Goal: Information Seeking & Learning: Learn about a topic

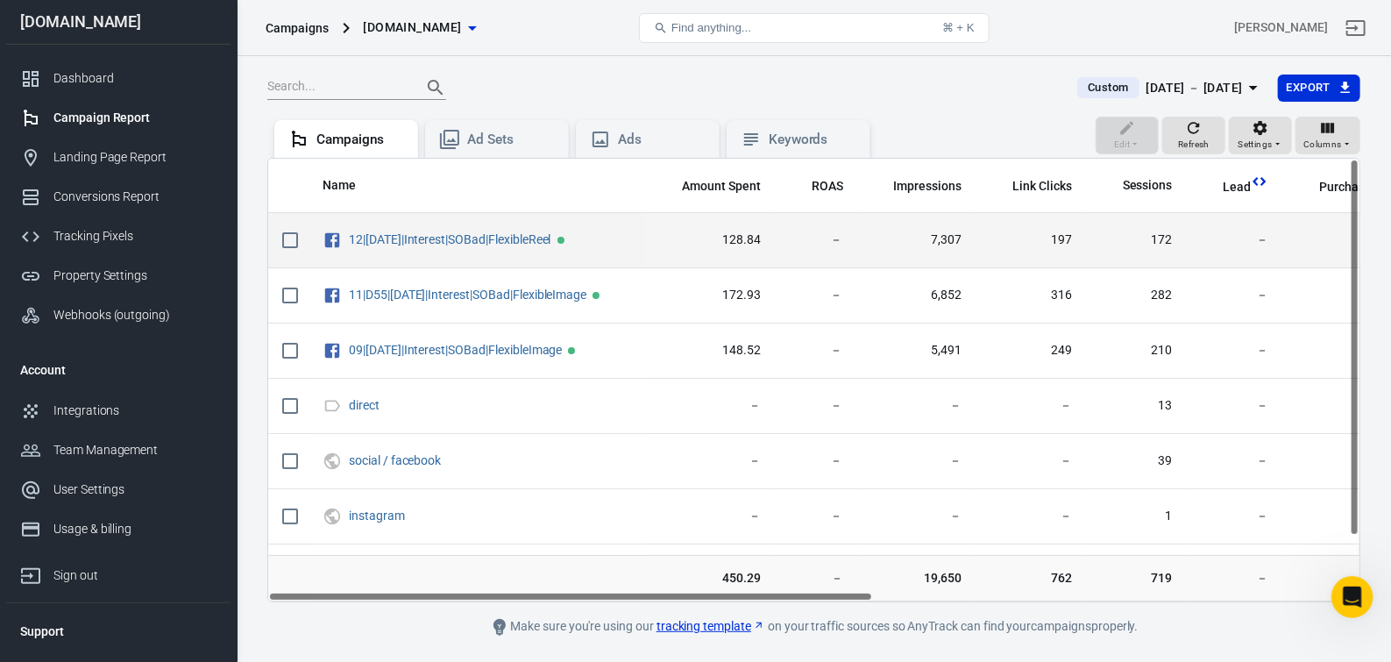
scroll to position [1814, 0]
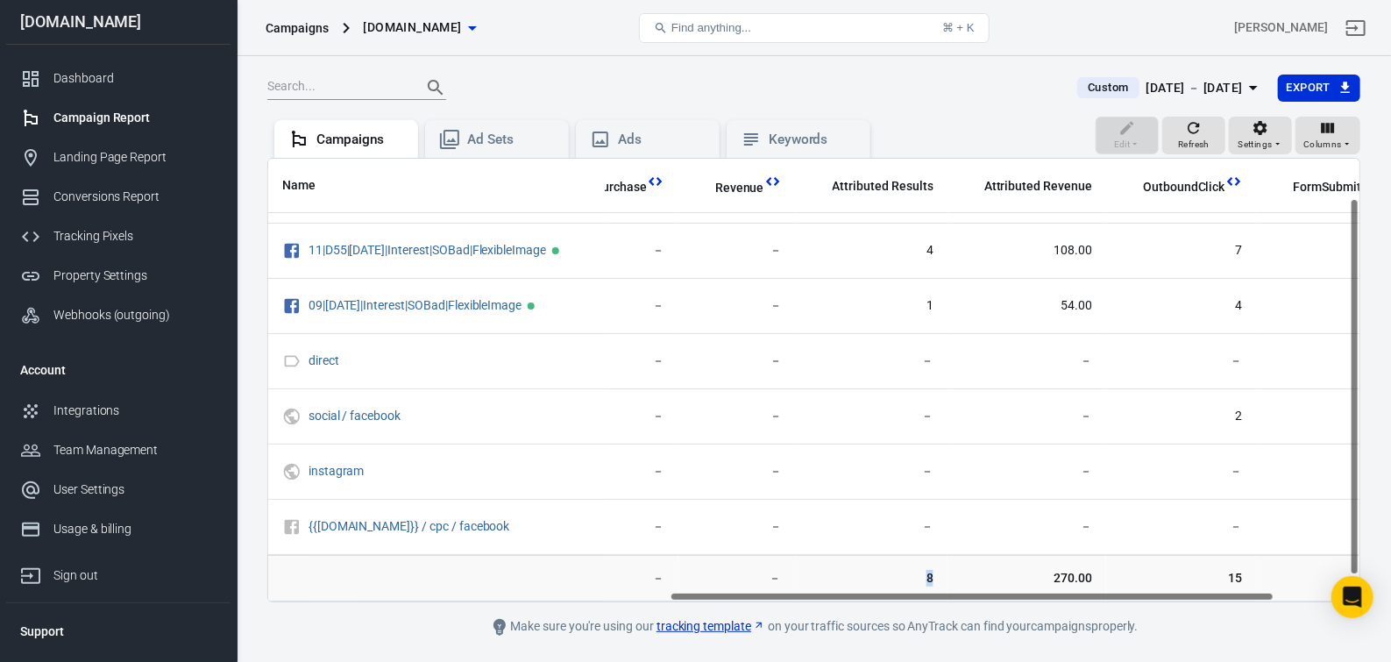
scroll to position [75, 725]
drag, startPoint x: 1227, startPoint y: 583, endPoint x: 922, endPoint y: 608, distance: 306.0
click at [922, 601] on td "8" at bounding box center [872, 577] width 152 height 47
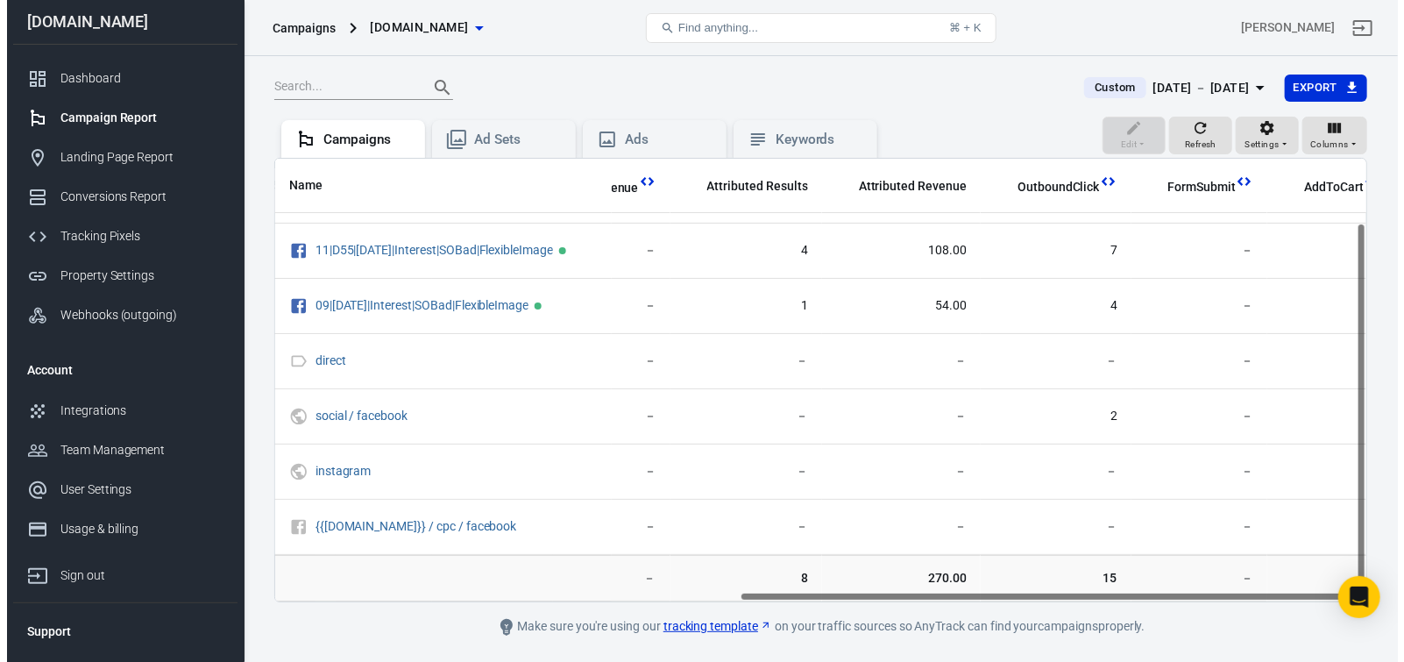
scroll to position [75, 880]
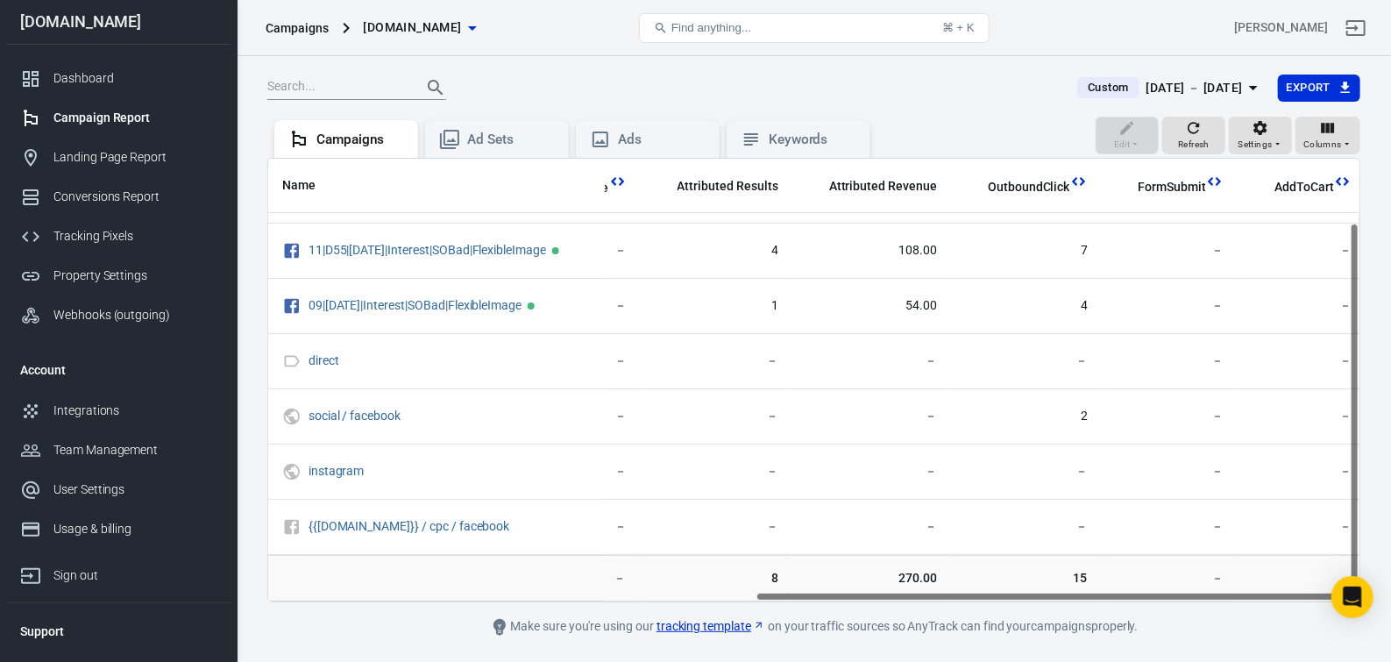
drag, startPoint x: 833, startPoint y: 605, endPoint x: 968, endPoint y: 599, distance: 135.1
click at [968, 599] on div "Name Amount Spent ROAS Impressions Link Clicks Sessions Lead Purchase Revenue A…" at bounding box center [813, 380] width 1093 height 444
click at [1249, 90] on icon "button" at bounding box center [1253, 88] width 9 height 4
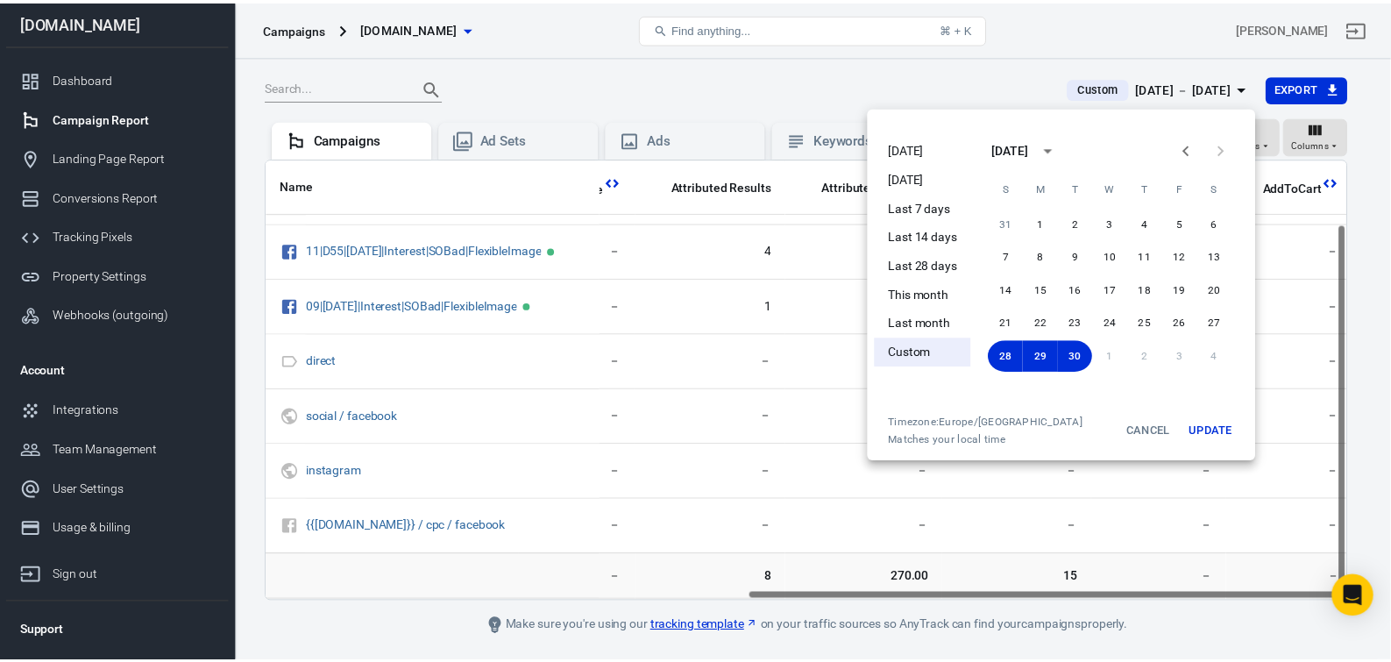
scroll to position [75, 879]
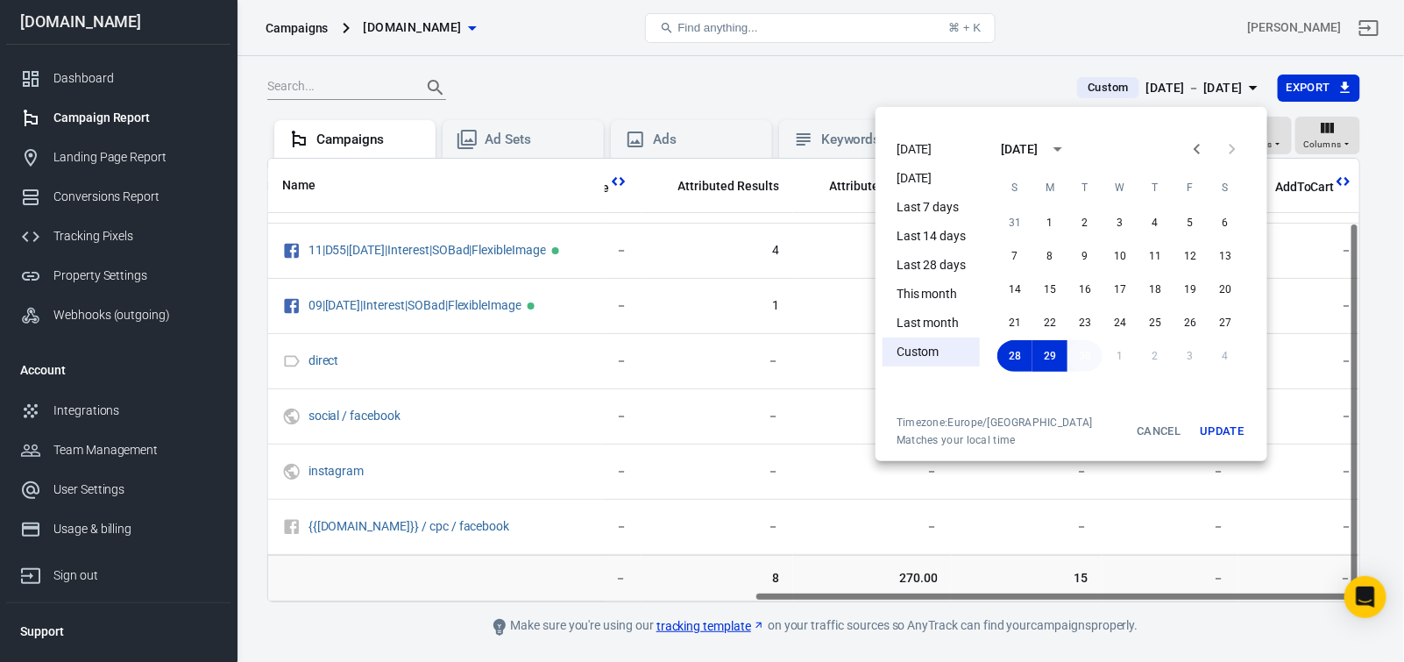
click at [1083, 355] on button "30" at bounding box center [1084, 356] width 35 height 32
click at [1207, 432] on button "Update" at bounding box center [1221, 431] width 56 height 32
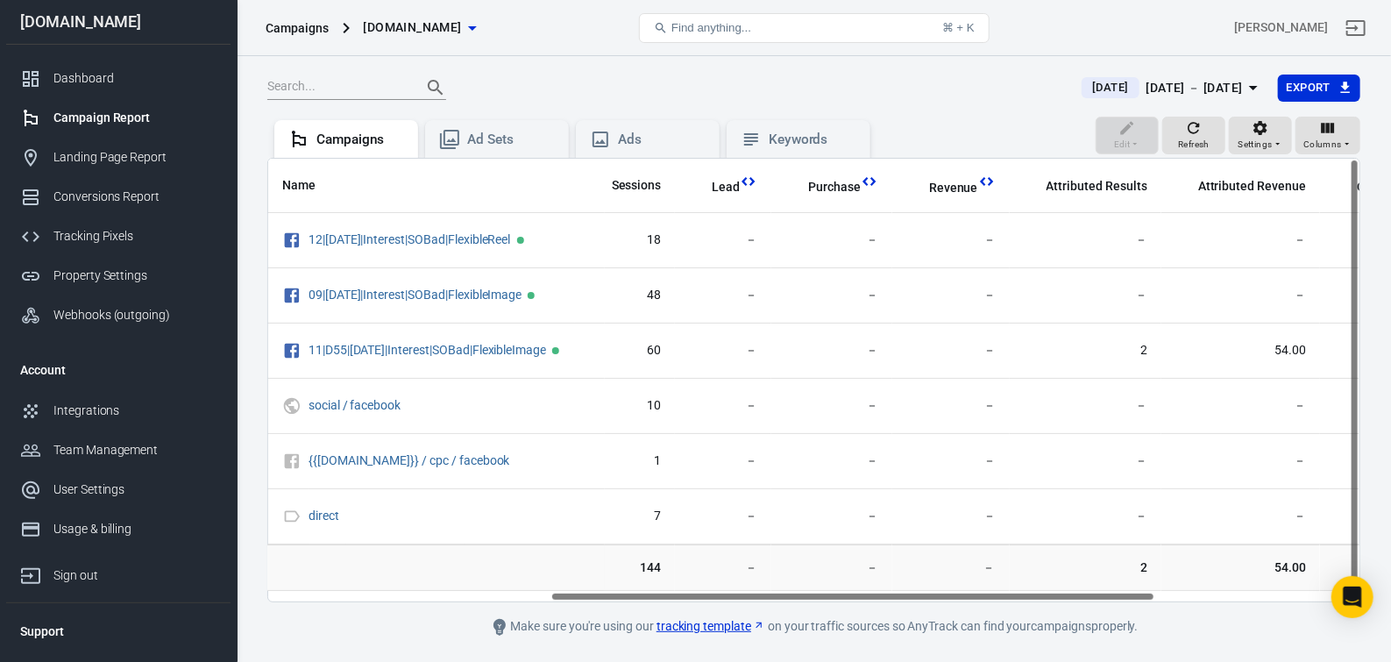
scroll to position [0, 512]
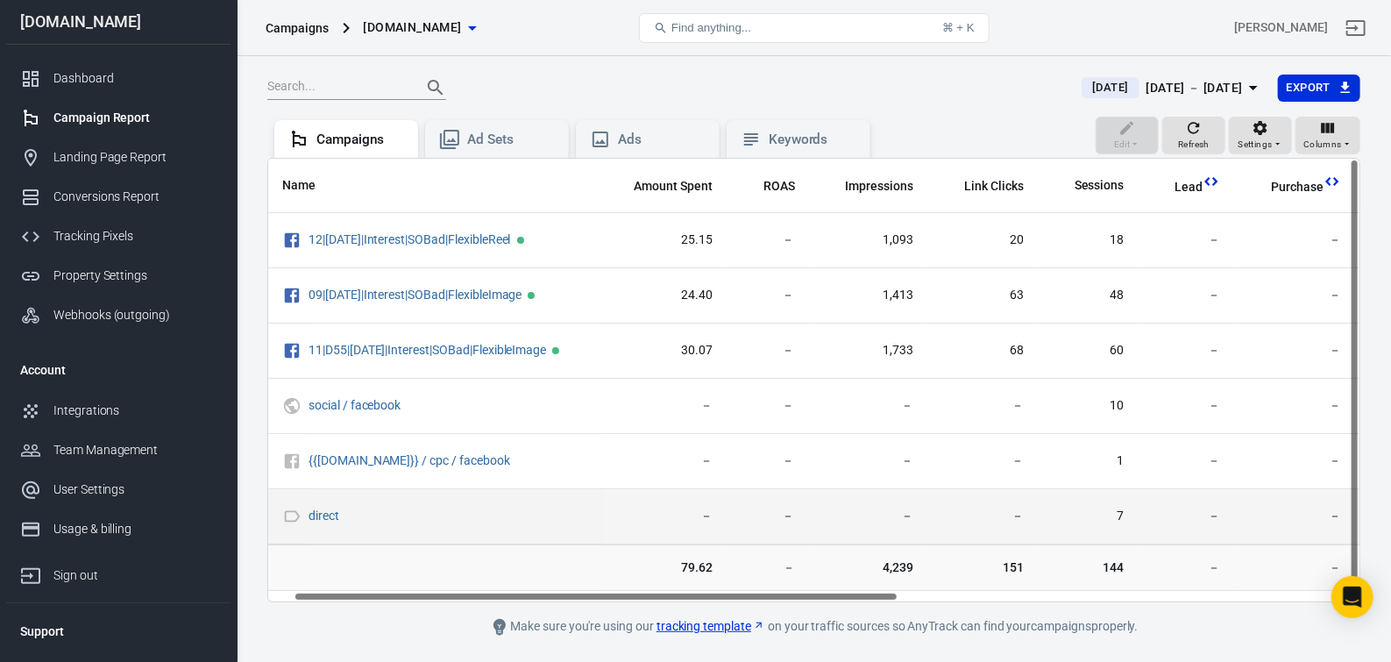
drag, startPoint x: 791, startPoint y: 608, endPoint x: 1070, endPoint y: 548, distance: 285.1
click at [817, 598] on div "Name Amount Spent ROAS Impressions Link Clicks Sessions Lead Purchase Revenue A…" at bounding box center [813, 380] width 1093 height 444
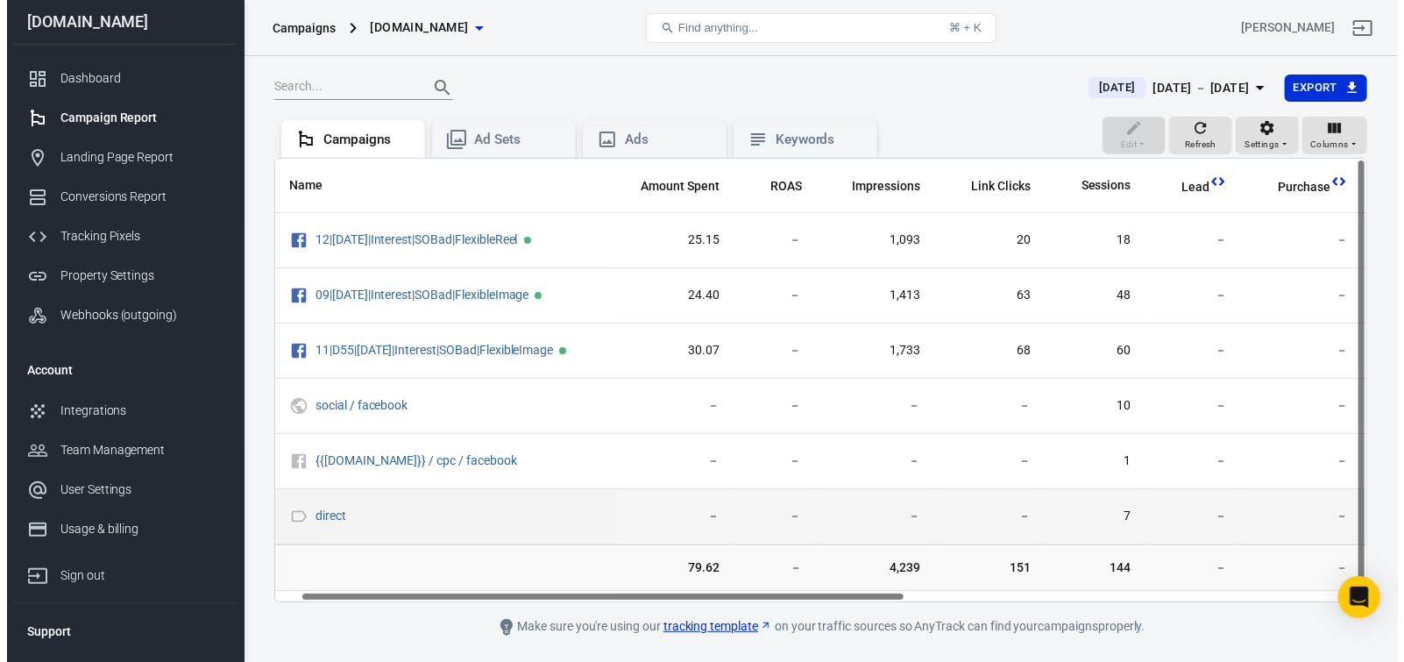
scroll to position [0, 46]
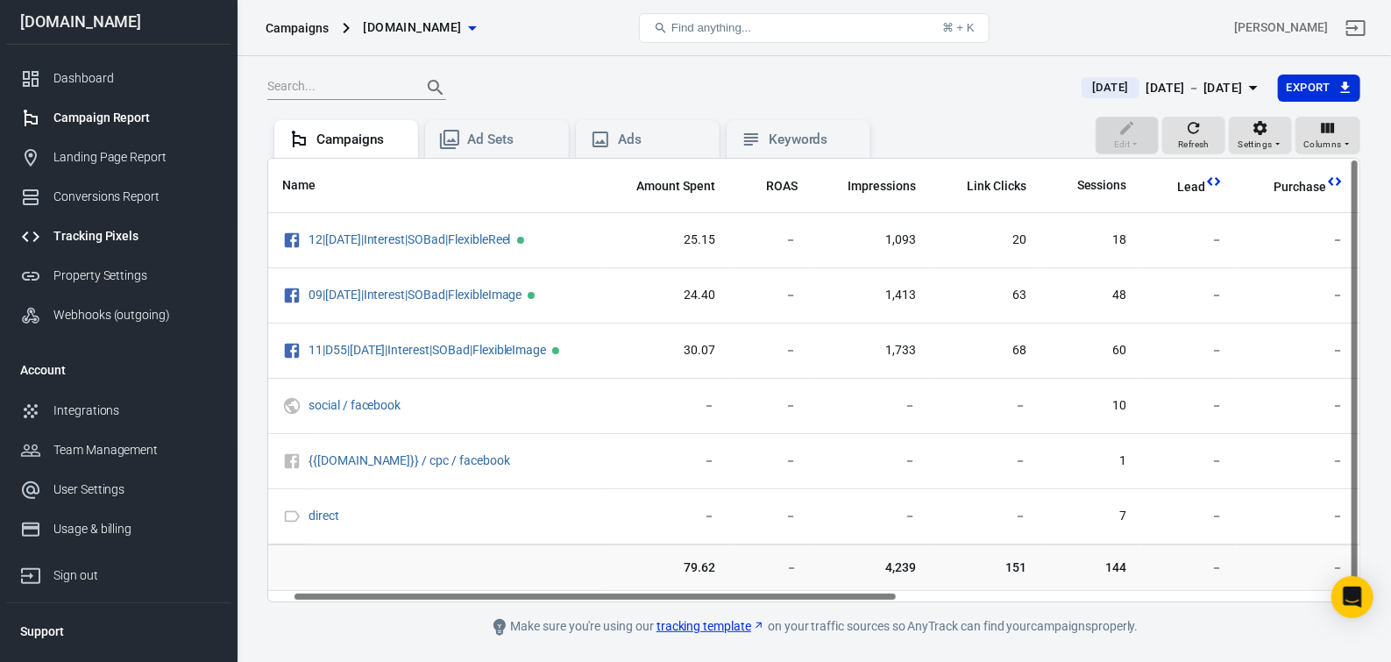
click at [114, 238] on div "Tracking Pixels" at bounding box center [134, 236] width 163 height 18
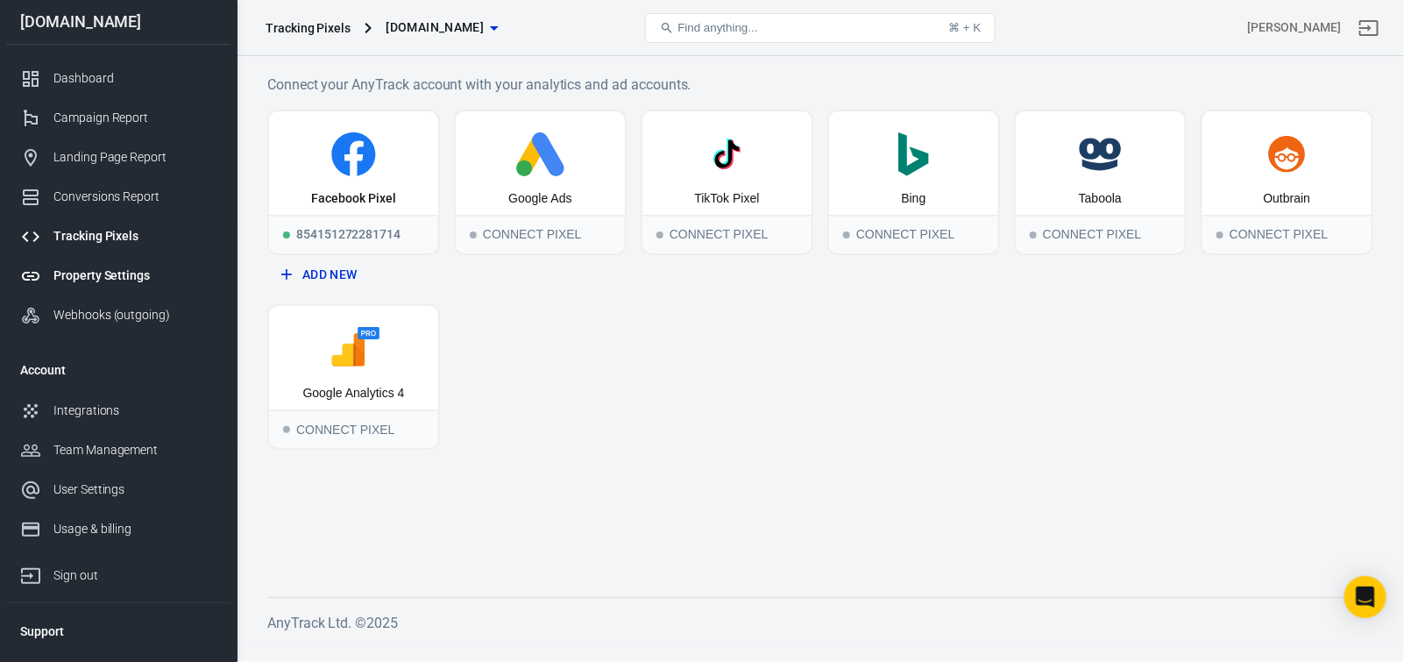
click at [87, 282] on div "Property Settings" at bounding box center [134, 275] width 163 height 18
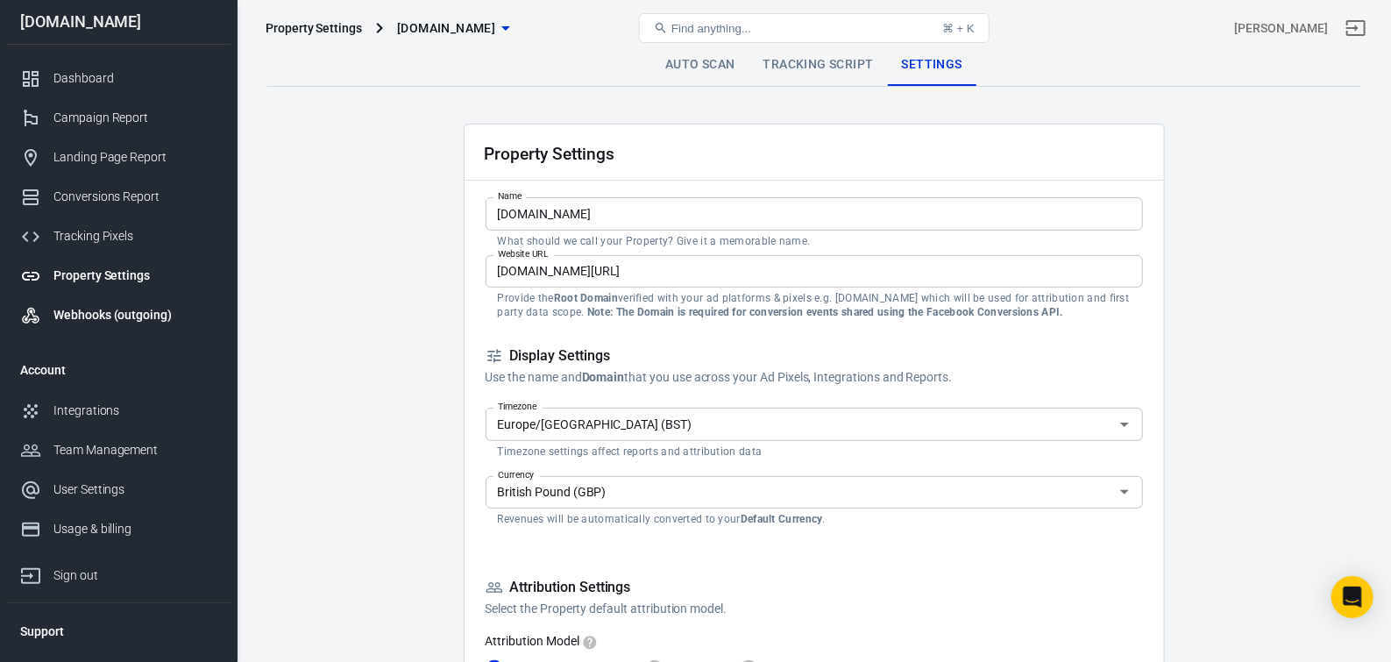
click at [87, 320] on div "Webhooks (outgoing)" at bounding box center [134, 315] width 163 height 18
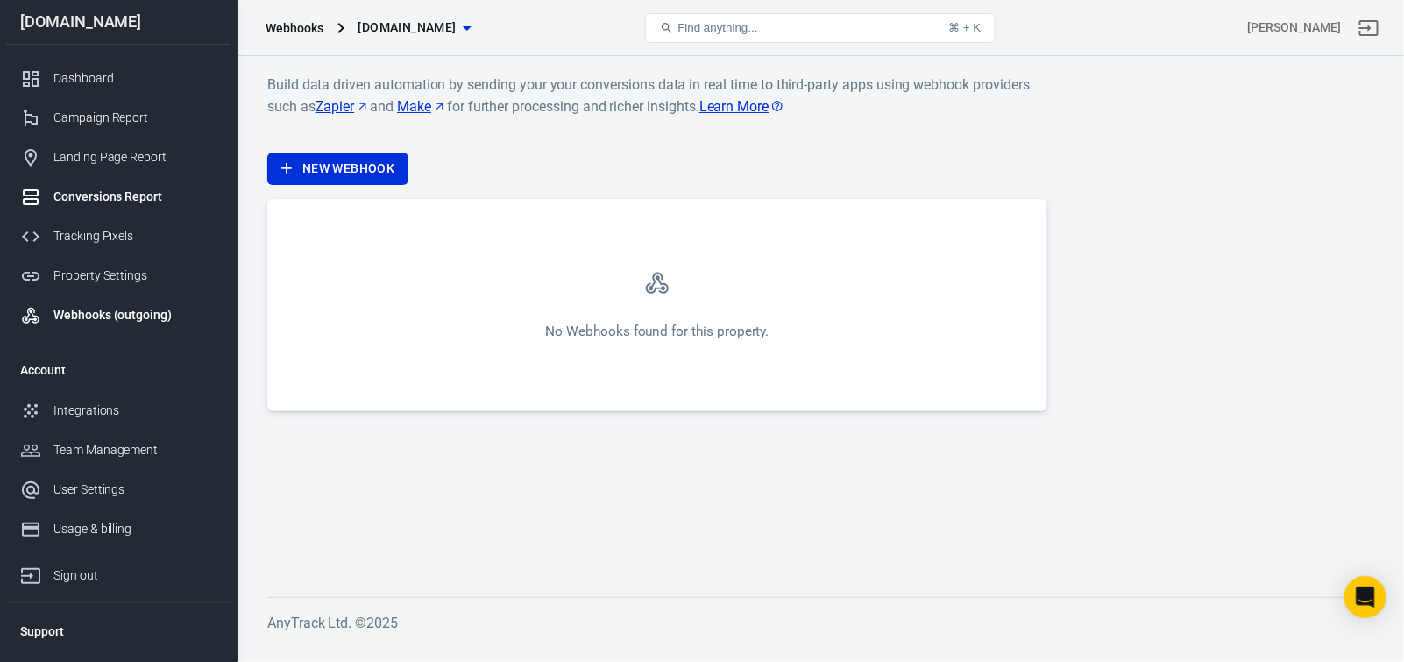
click at [93, 202] on div "Conversions Report" at bounding box center [134, 197] width 163 height 18
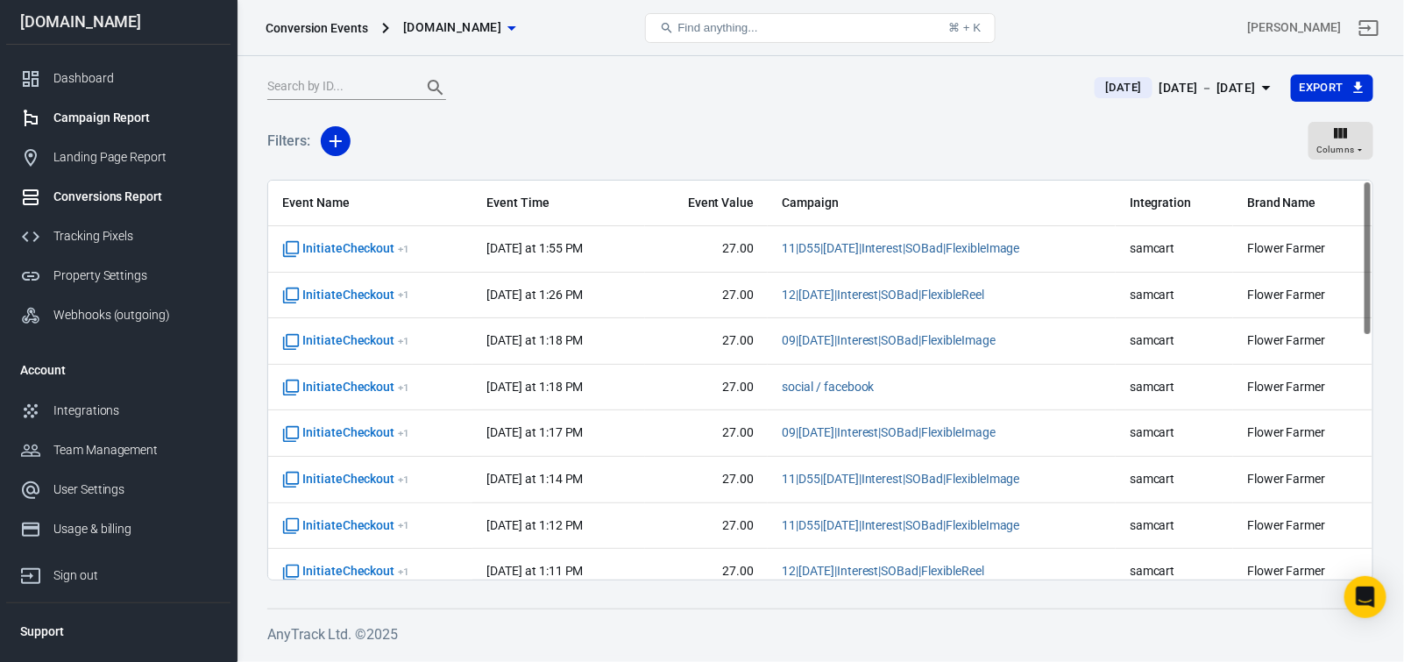
click at [103, 124] on div "Campaign Report" at bounding box center [134, 118] width 163 height 18
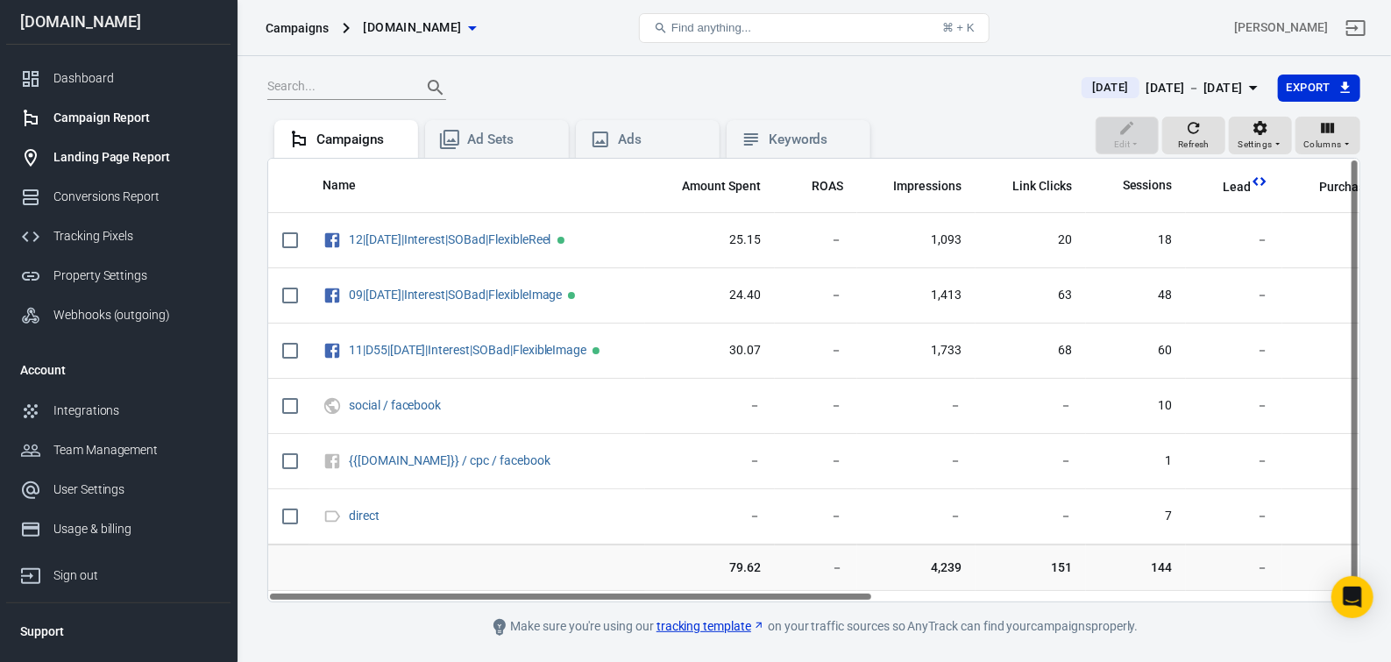
click at [95, 158] on div "Landing Page Report" at bounding box center [134, 157] width 163 height 18
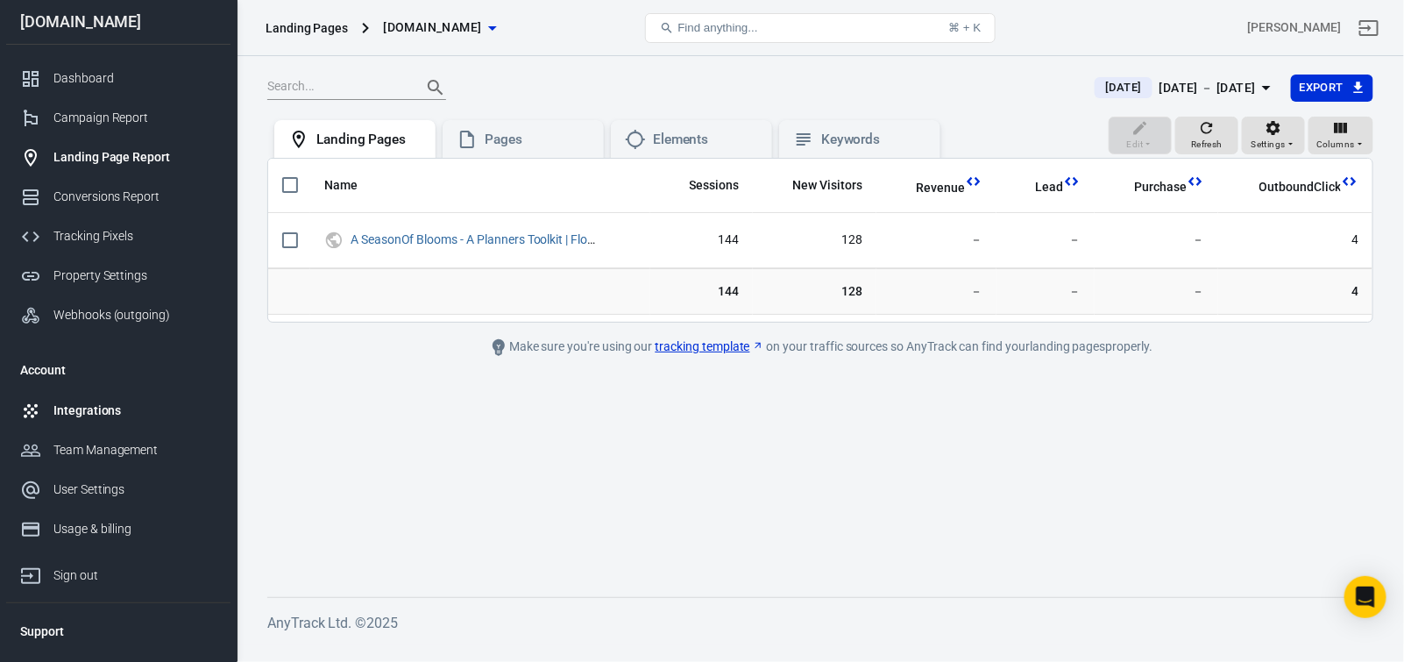
click at [110, 414] on div "Integrations" at bounding box center [134, 410] width 163 height 18
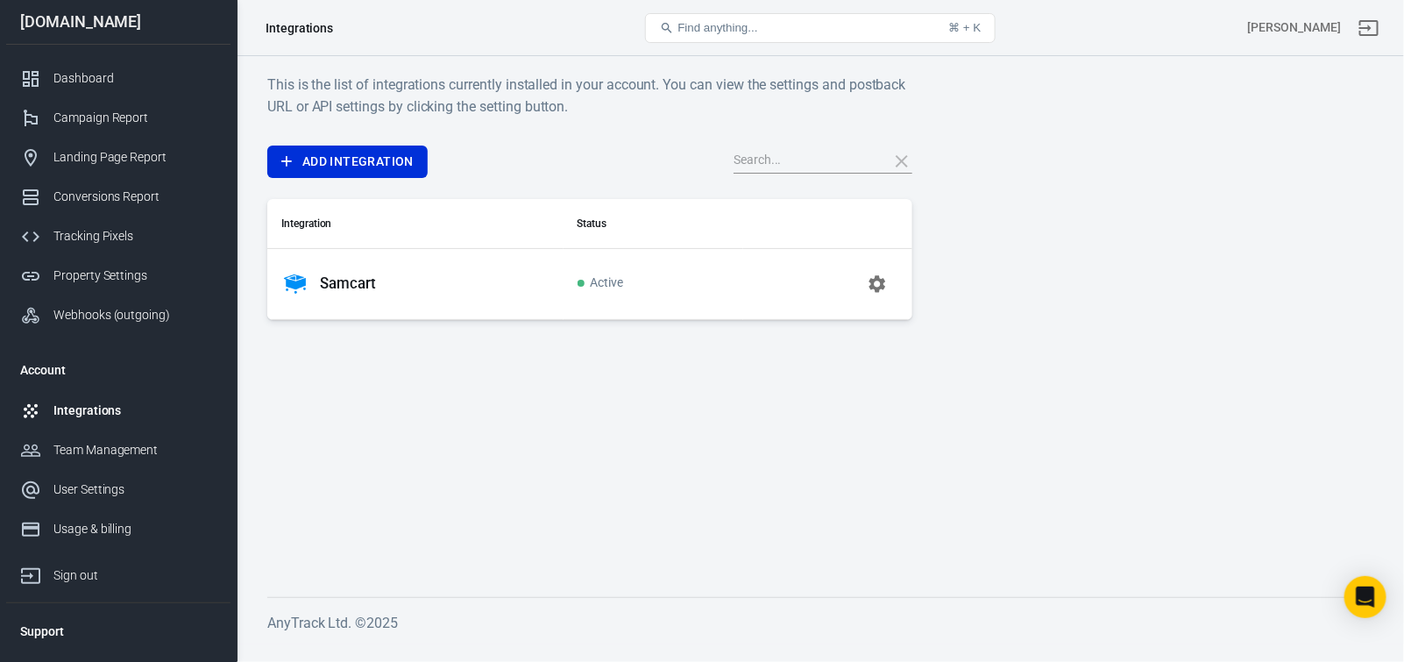
click at [341, 290] on p "Samcart" at bounding box center [348, 283] width 56 height 18
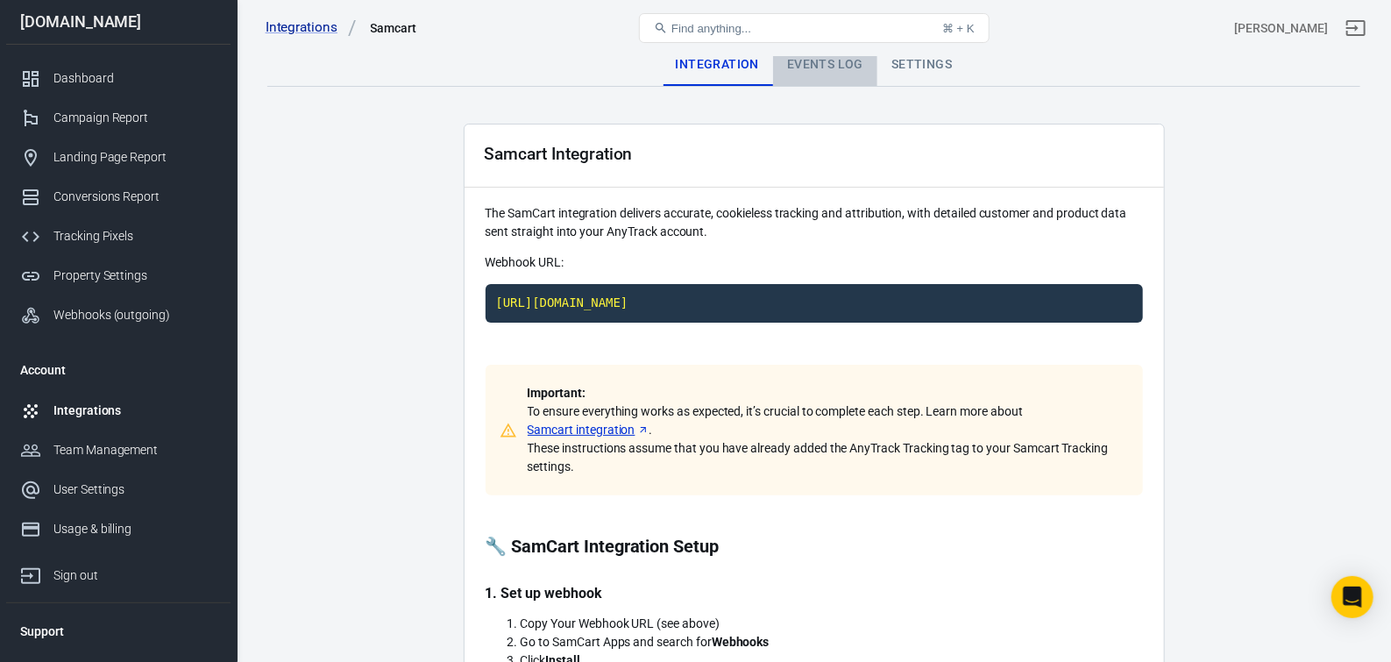
click at [818, 75] on div "Events Log" at bounding box center [825, 65] width 104 height 42
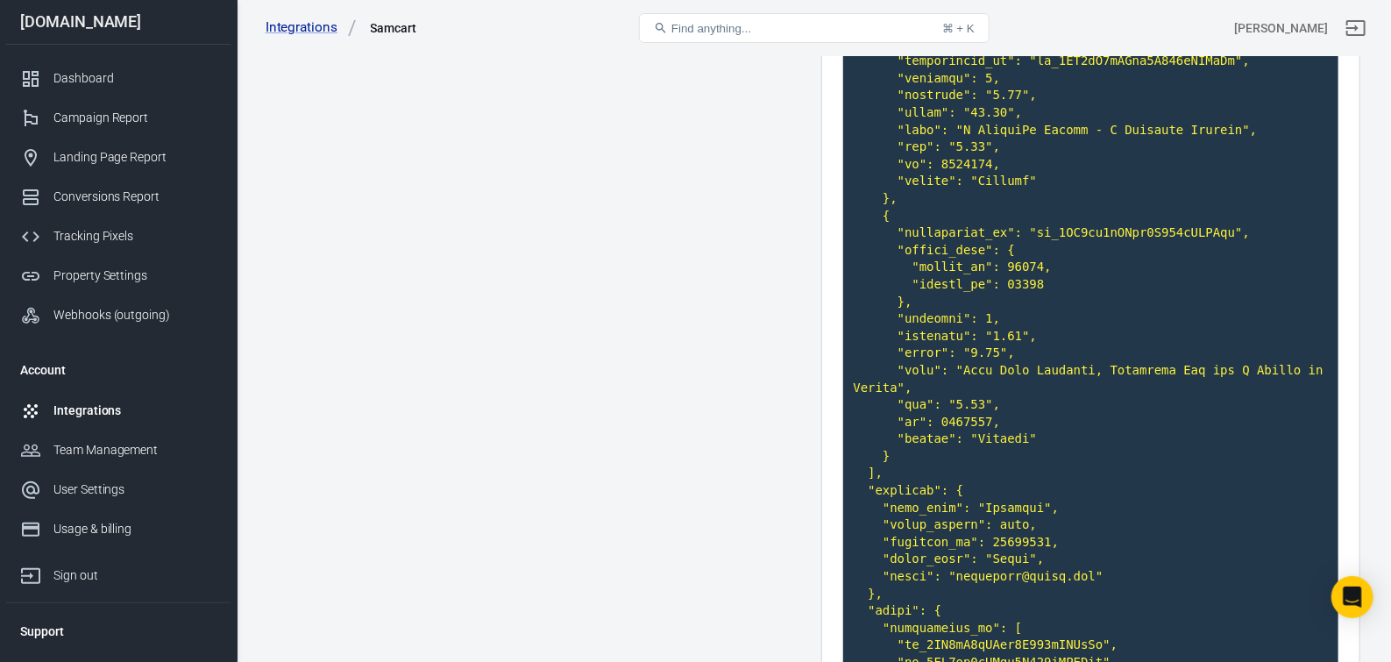
scroll to position [263, 0]
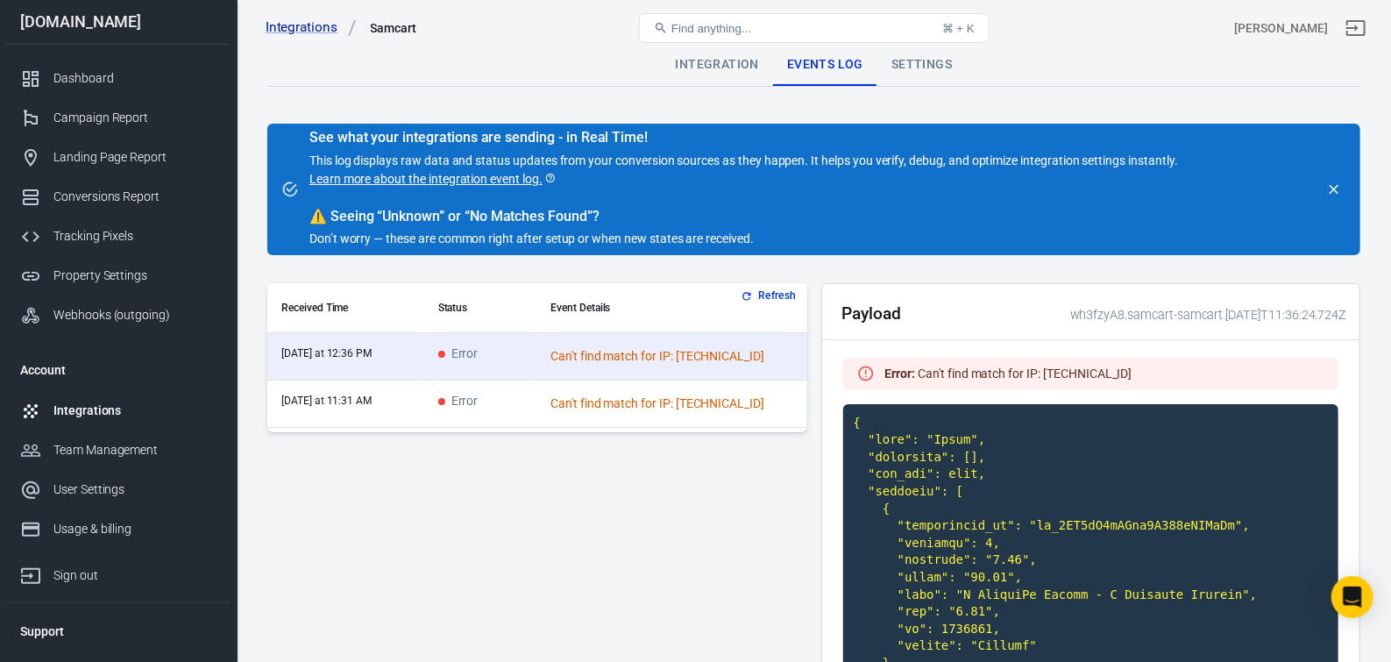
click at [742, 407] on div "Can't find match for IP: [TECHNICAL_ID]" at bounding box center [671, 403] width 242 height 18
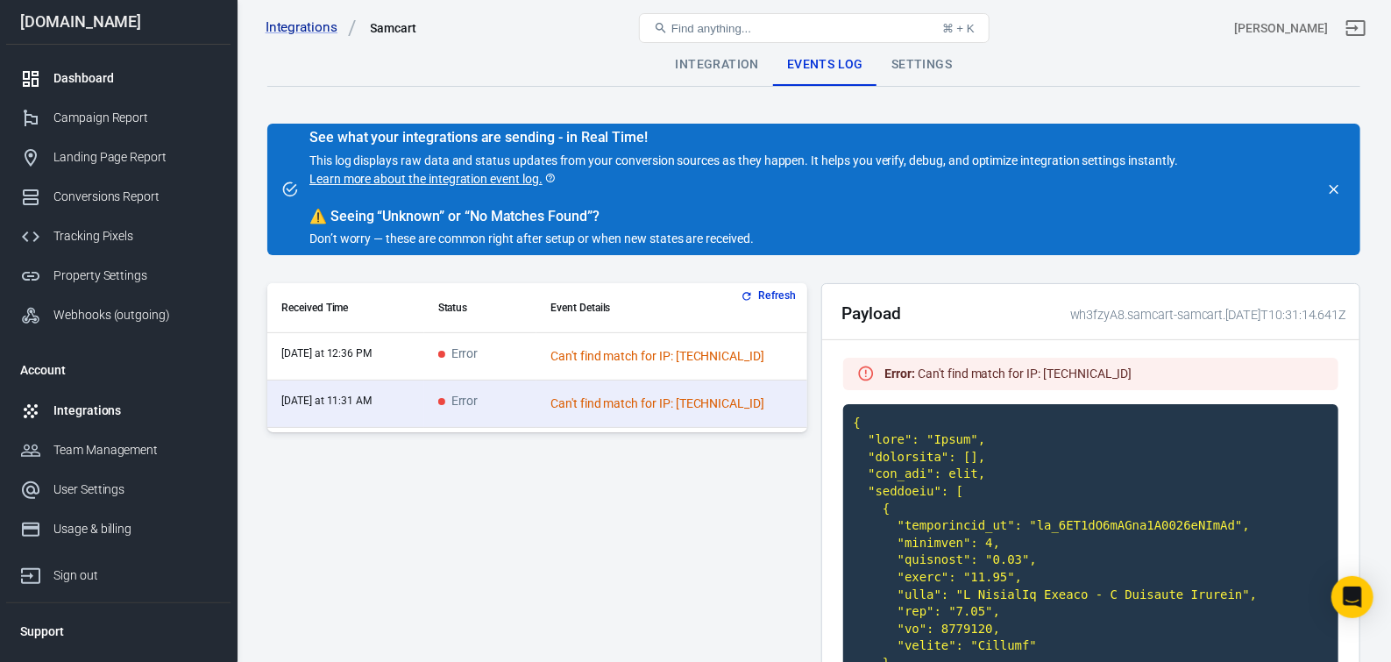
click at [92, 73] on div "Dashboard" at bounding box center [134, 78] width 163 height 18
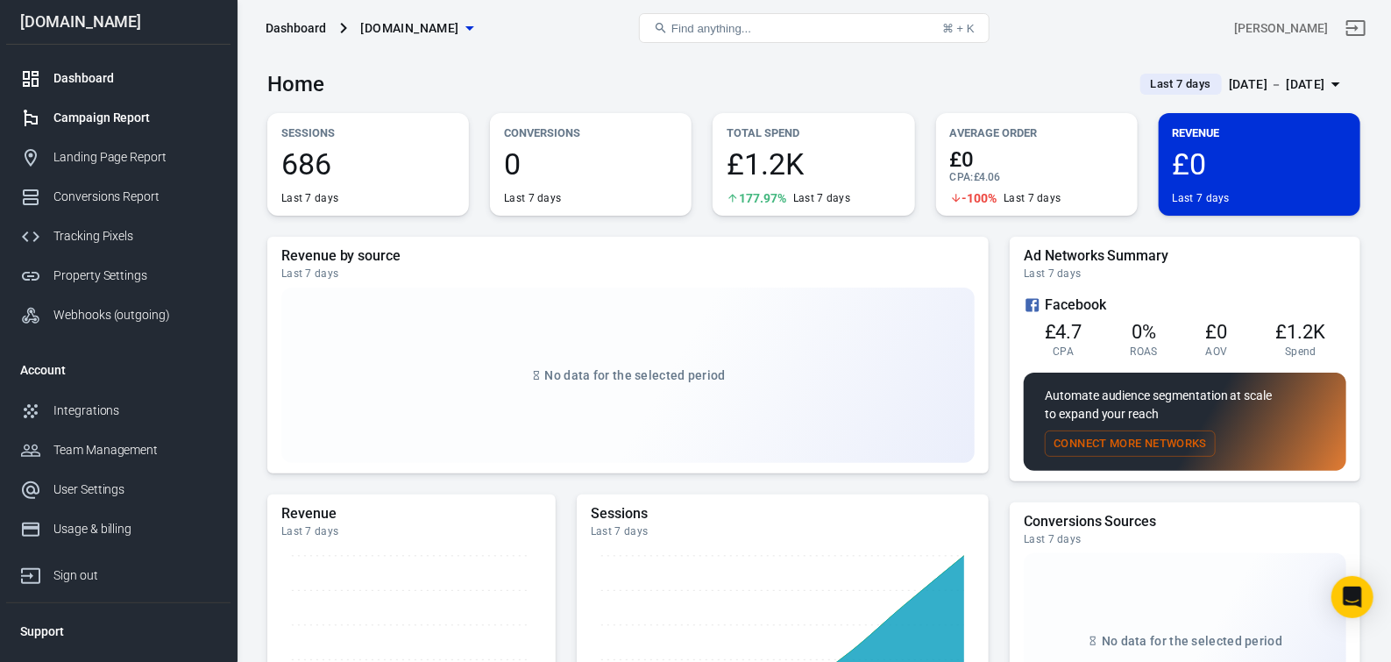
click at [139, 115] on div "Campaign Report" at bounding box center [134, 118] width 163 height 18
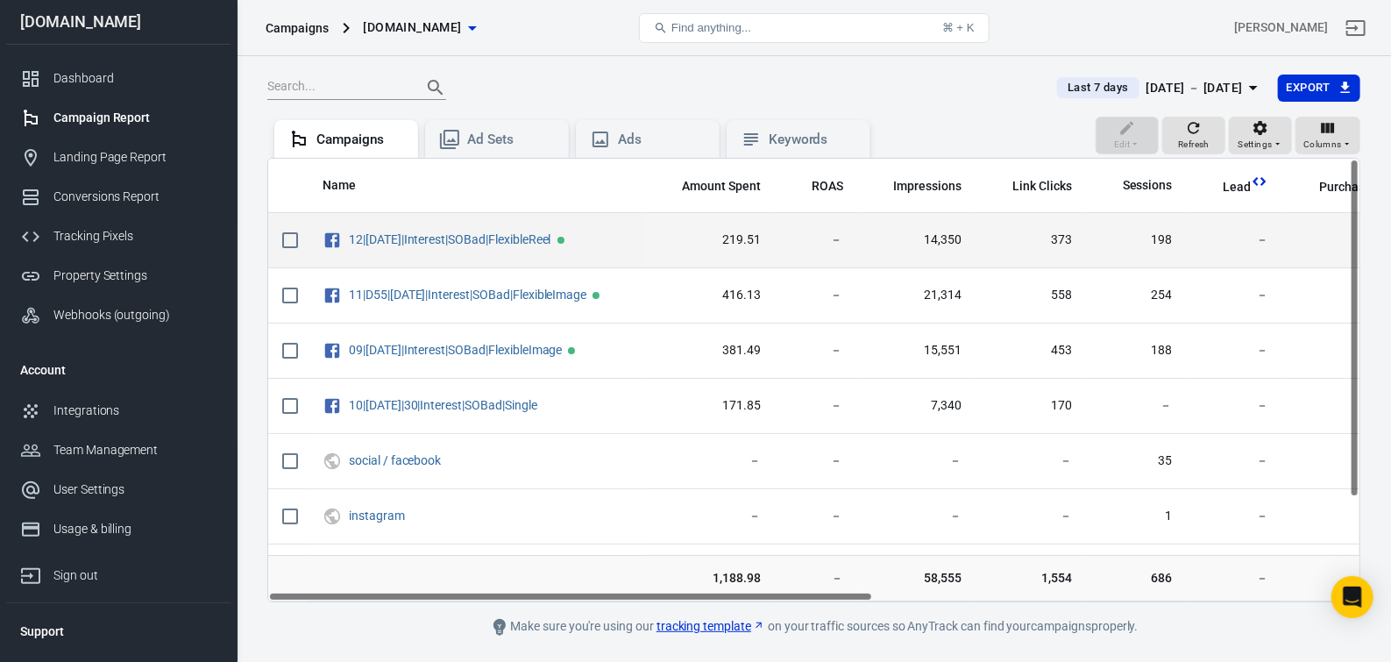
click at [843, 249] on span "－" at bounding box center [816, 240] width 54 height 18
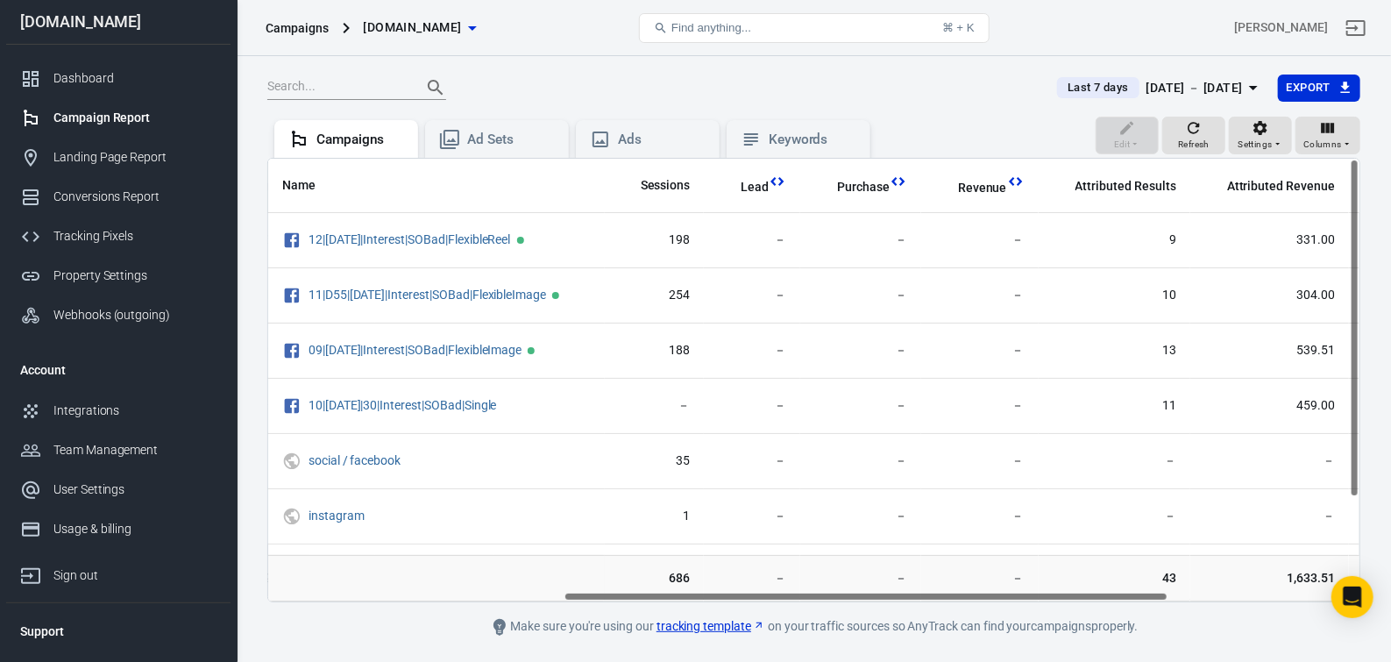
scroll to position [0, 571]
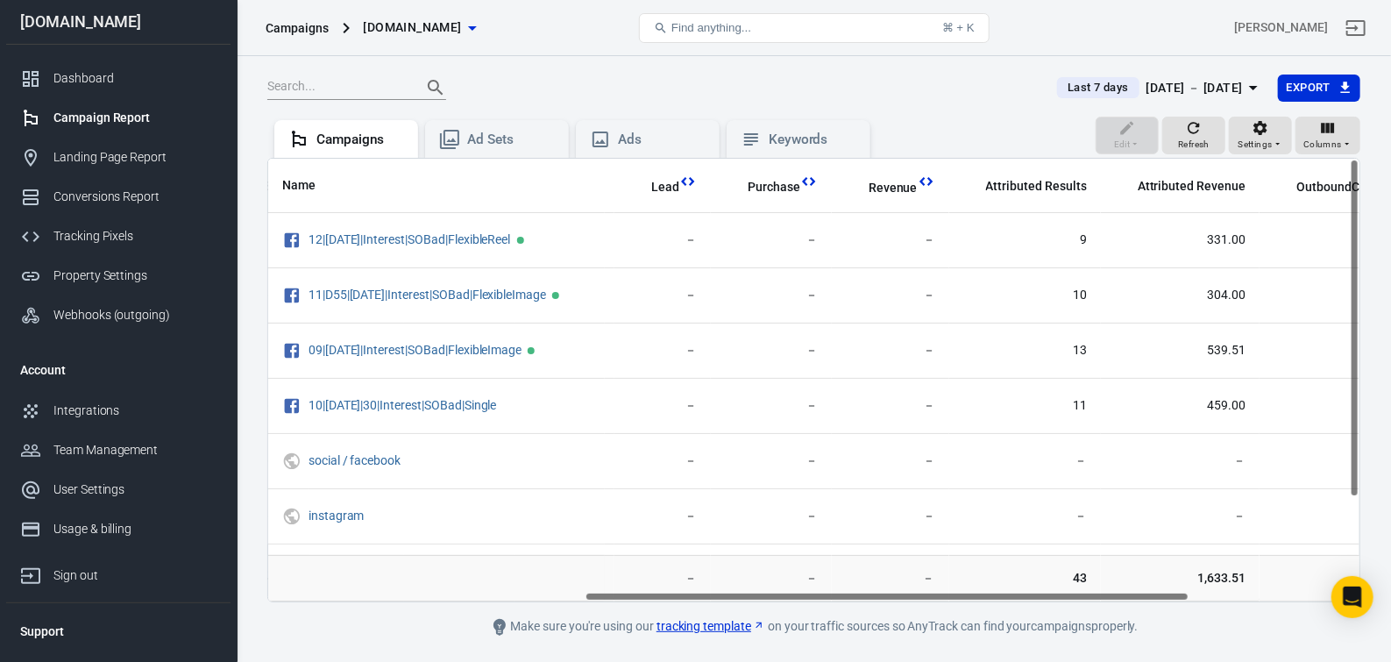
drag, startPoint x: 763, startPoint y: 607, endPoint x: 1091, endPoint y: 568, distance: 330.1
click at [1080, 585] on div "Name Amount Spent ROAS Impressions Link Clicks Sessions Lead Purchase Revenue A…" at bounding box center [813, 380] width 1093 height 444
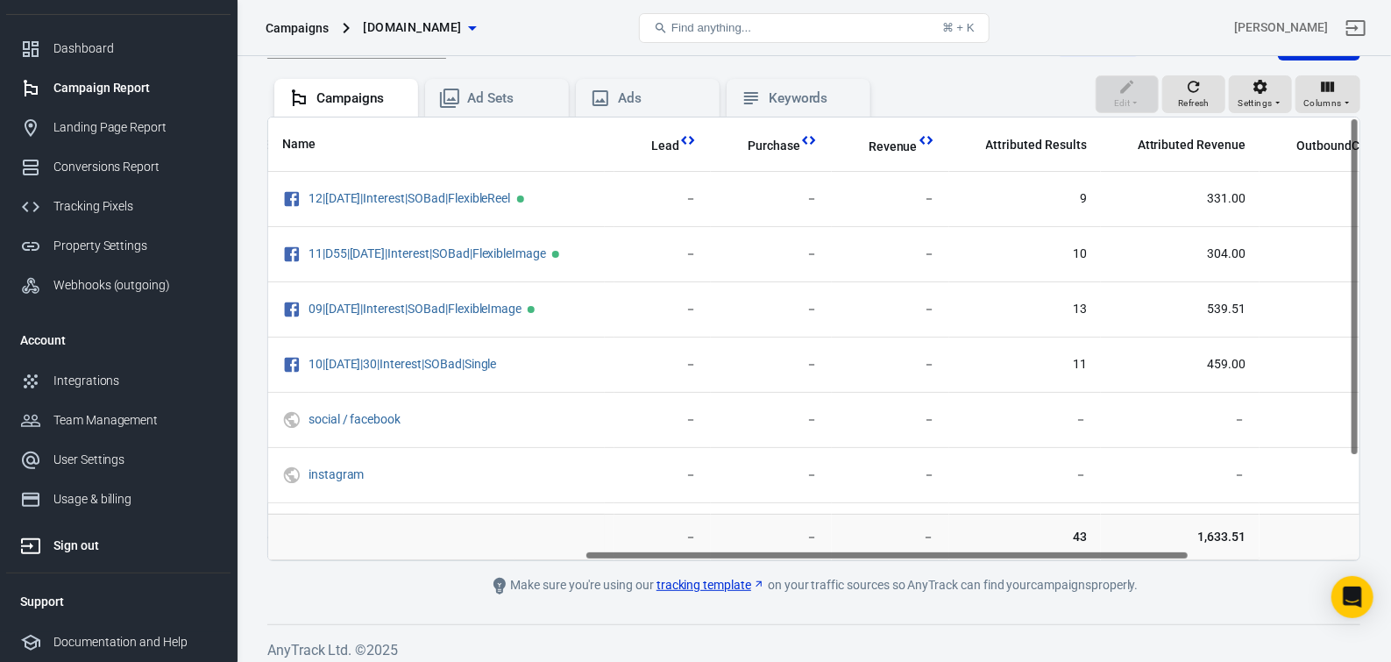
scroll to position [64, 0]
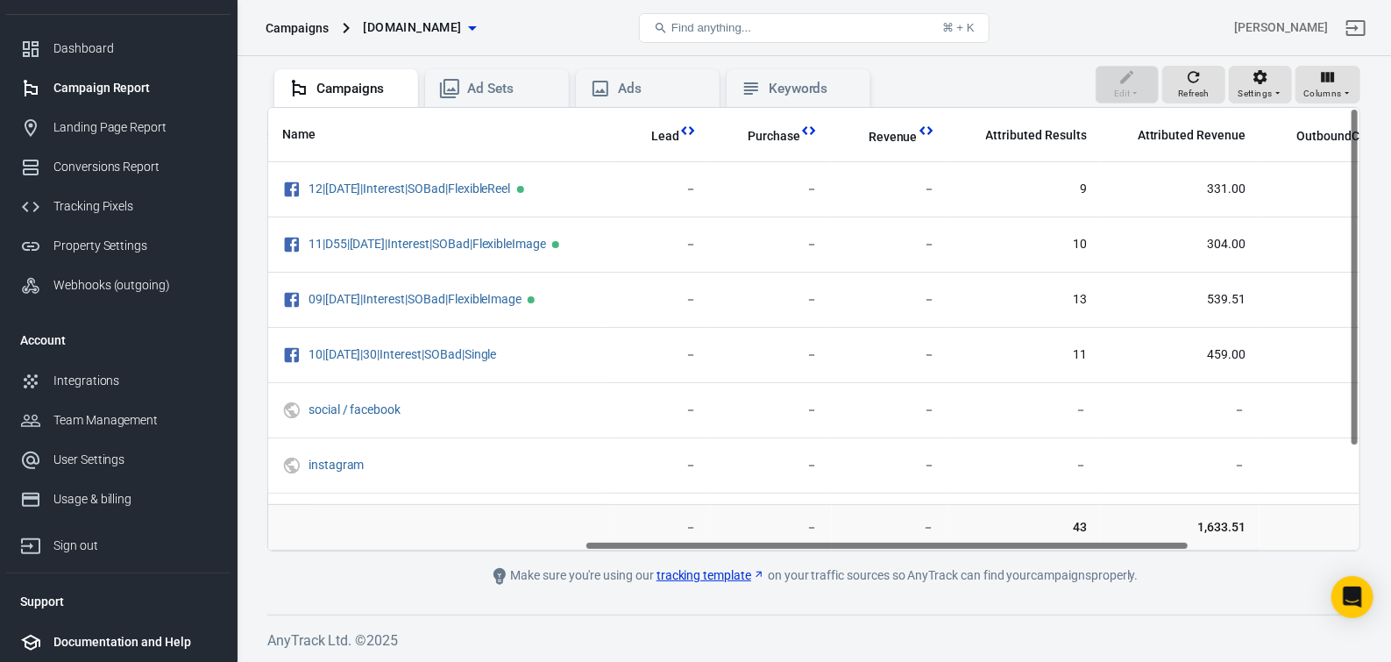
click at [177, 636] on div "Documentation and Help" at bounding box center [134, 642] width 163 height 18
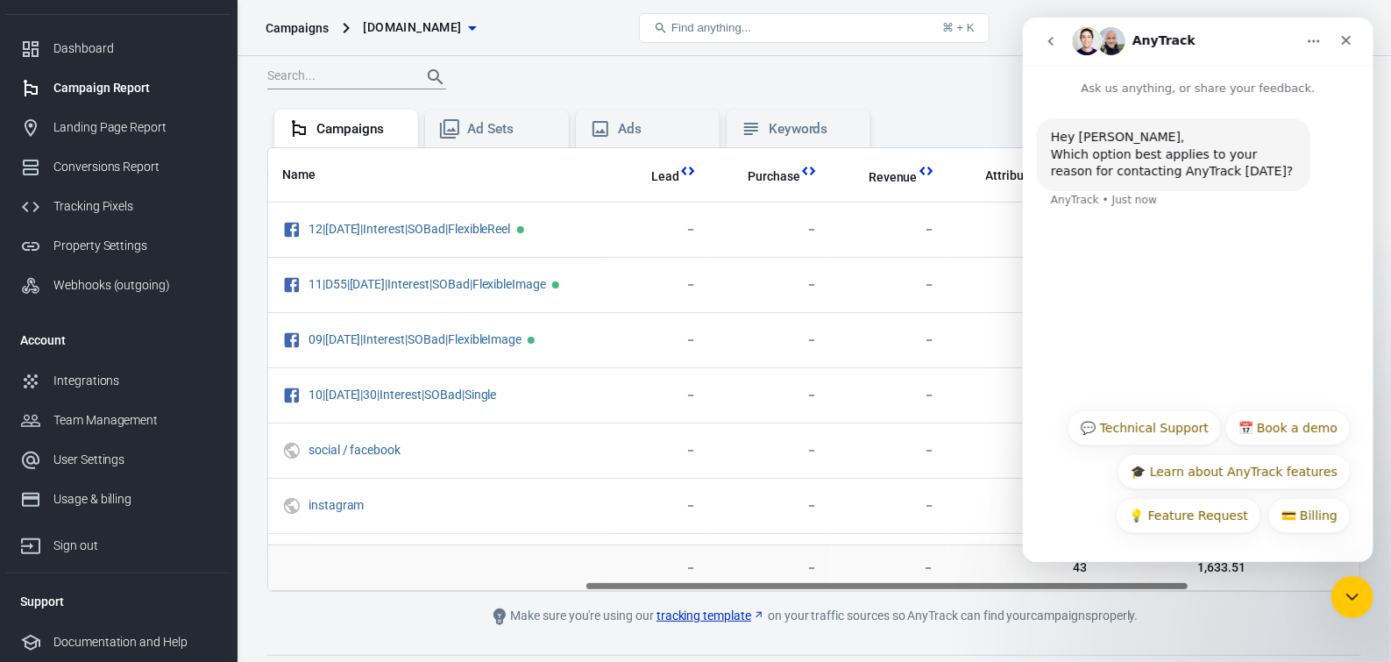
scroll to position [0, 0]
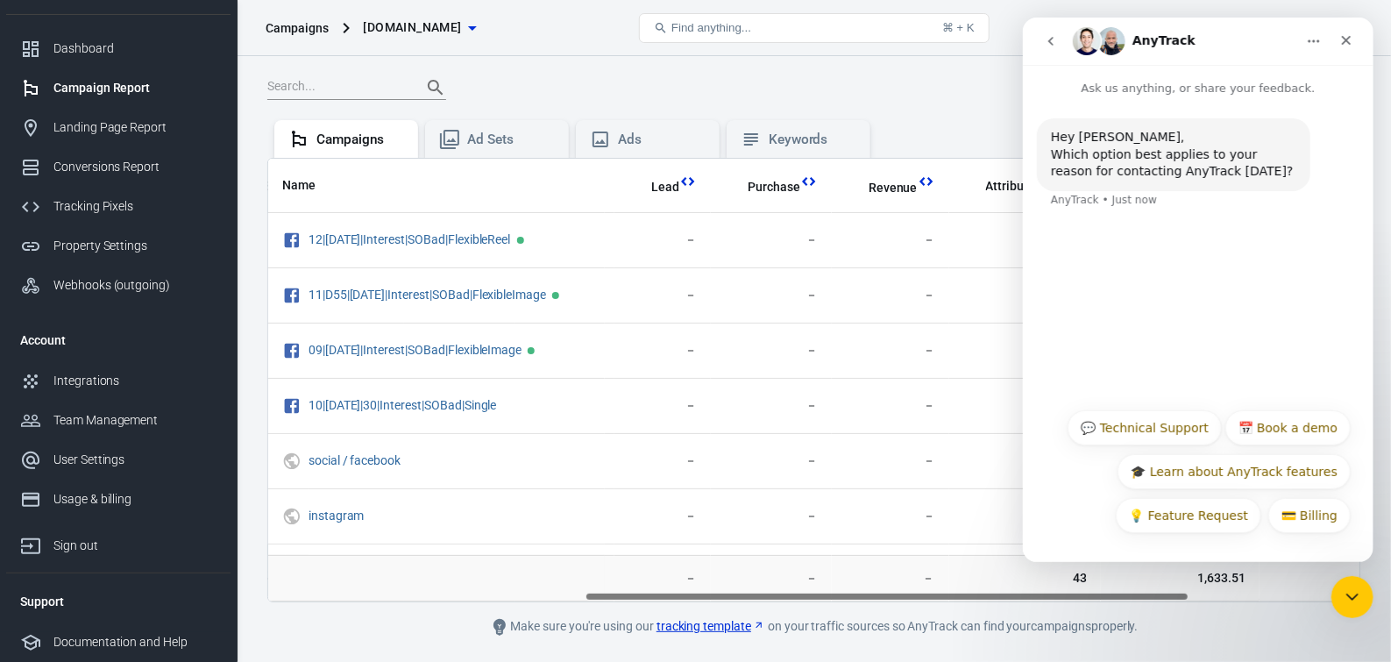
click at [1048, 42] on icon "go back" at bounding box center [1049, 41] width 5 height 9
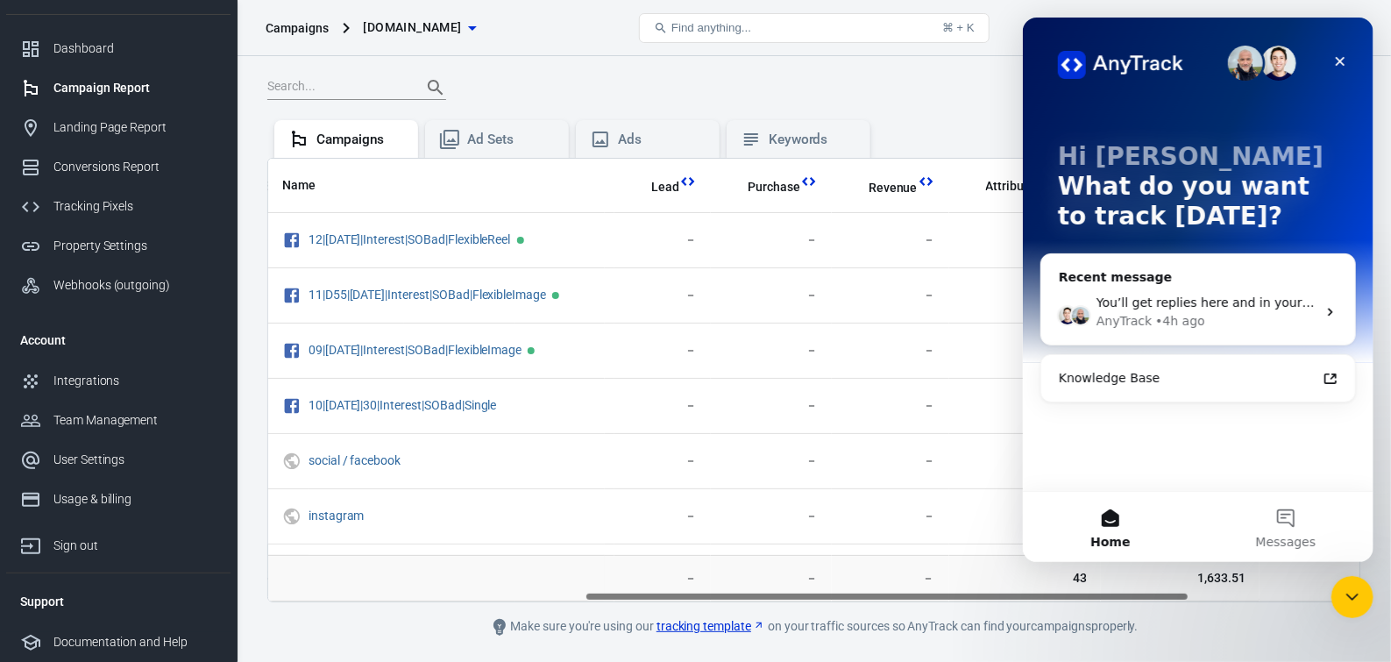
scroll to position [64, 0]
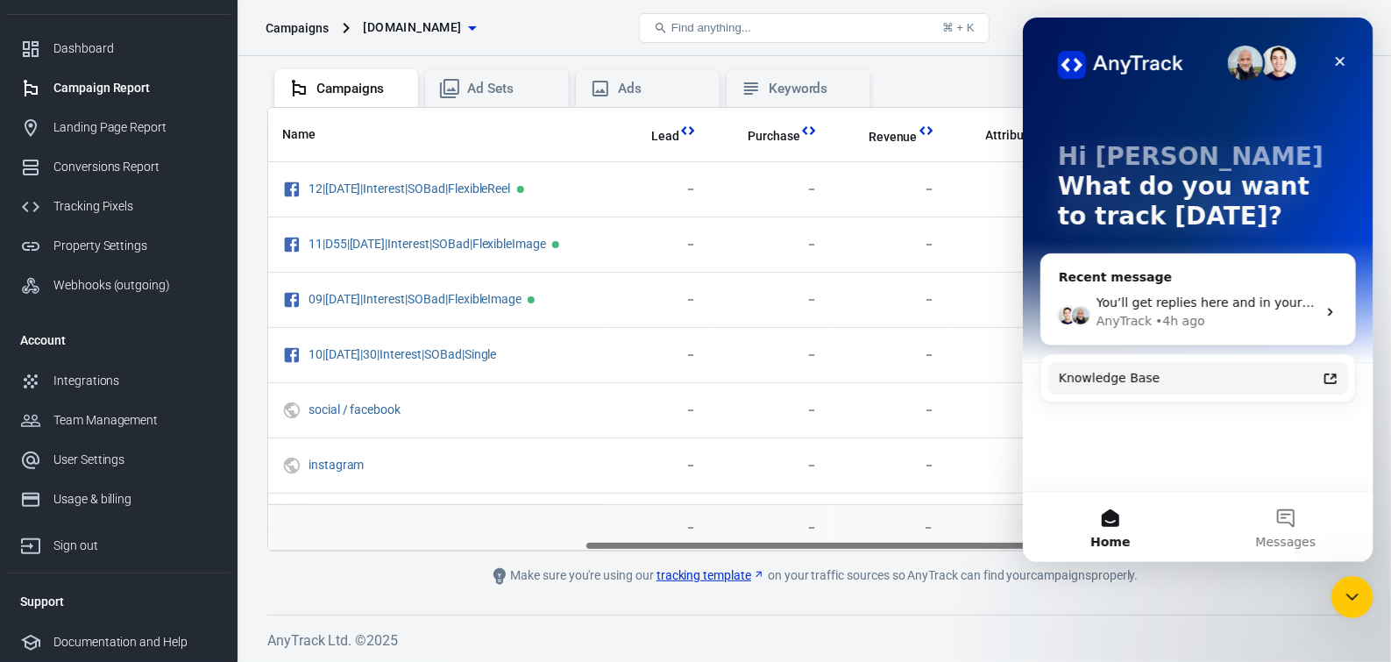
click at [1339, 378] on div "Knowledge Base" at bounding box center [1197, 378] width 300 height 32
